Goal: Task Accomplishment & Management: Use online tool/utility

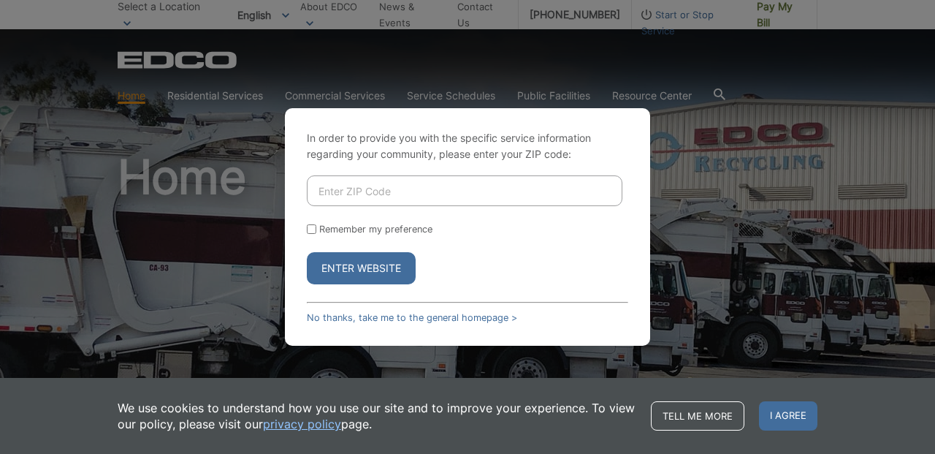
click at [395, 201] on input "Enter ZIP Code" at bounding box center [465, 190] width 316 height 31
click at [395, 199] on input "Enter ZIP Code" at bounding box center [465, 190] width 316 height 31
type input "90275"
click at [389, 262] on button "Enter Website" at bounding box center [361, 268] width 109 height 32
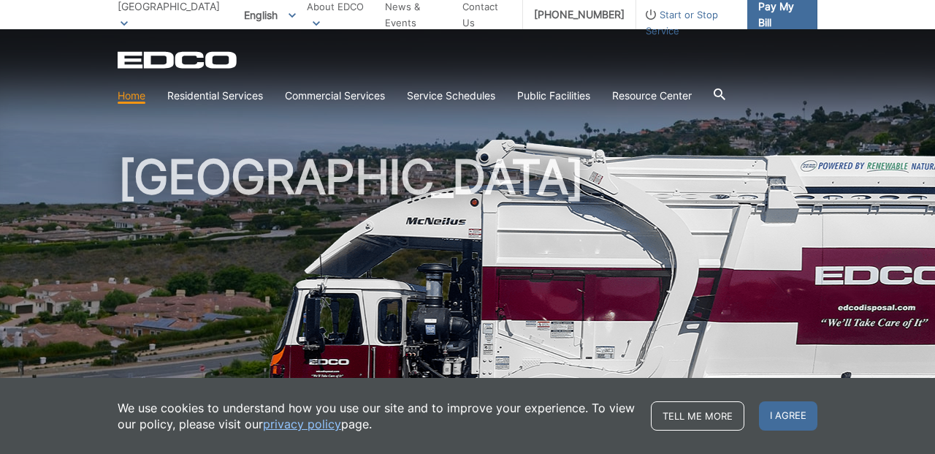
click at [762, 20] on span "Pay My Bill" at bounding box center [781, 15] width 47 height 32
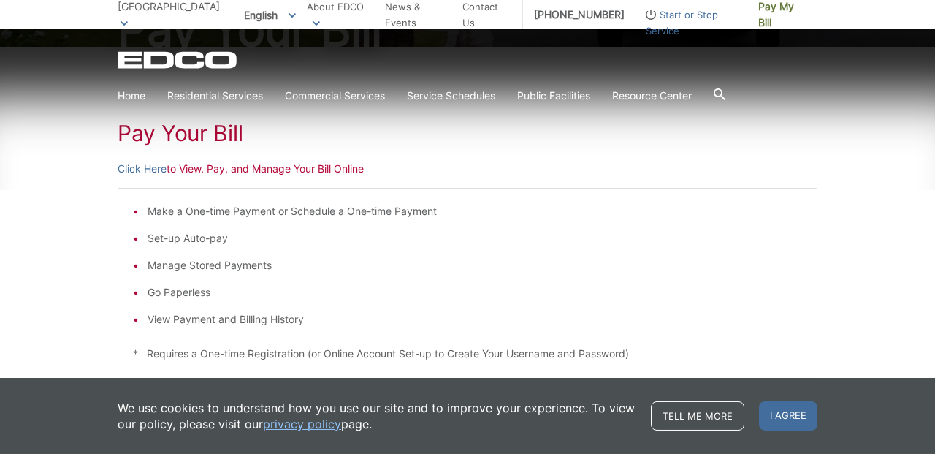
scroll to position [210, 0]
click at [200, 169] on p "Click Here to View, Pay, and Manage Your Bill Online" at bounding box center [468, 167] width 700 height 16
click at [156, 169] on link "Click Here" at bounding box center [142, 167] width 49 height 16
